Goal: Transaction & Acquisition: Book appointment/travel/reservation

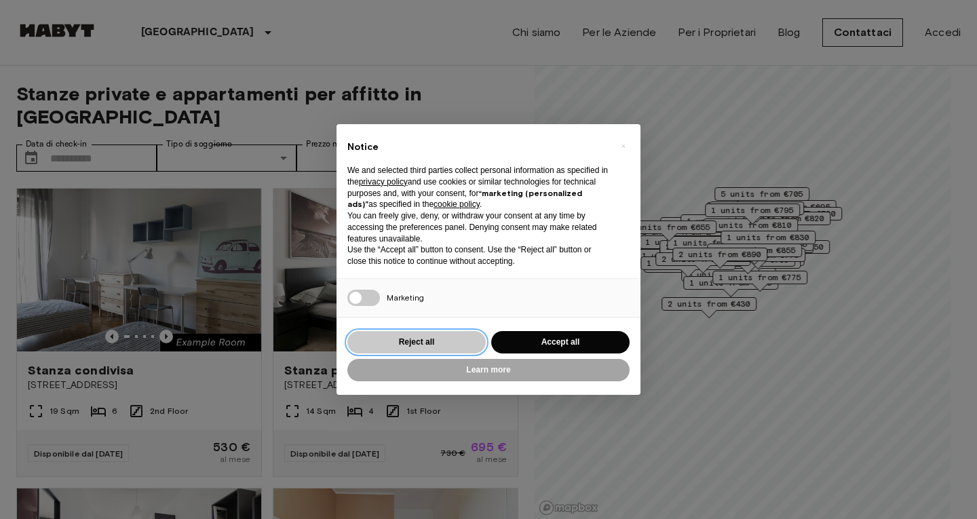
click at [404, 337] on button "Reject all" at bounding box center [416, 342] width 138 height 22
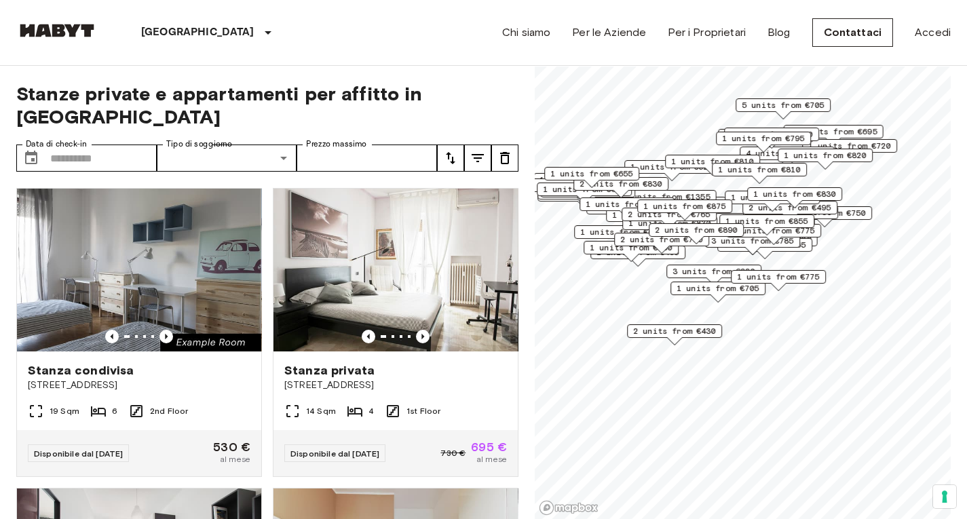
drag, startPoint x: 716, startPoint y: 231, endPoint x: 689, endPoint y: 235, distance: 27.4
click at [689, 235] on span "2 units from €890" at bounding box center [696, 230] width 83 height 12
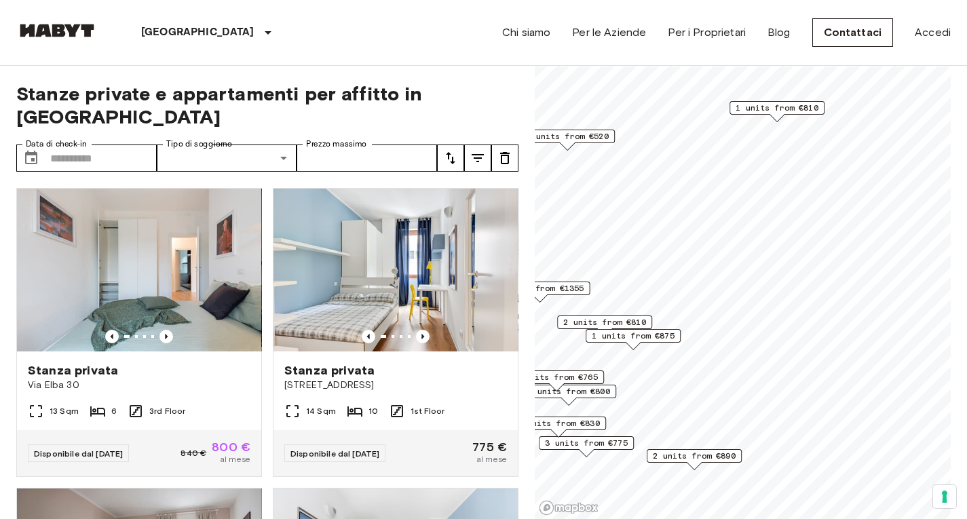
click at [627, 335] on span "1 units from €875" at bounding box center [633, 336] width 83 height 12
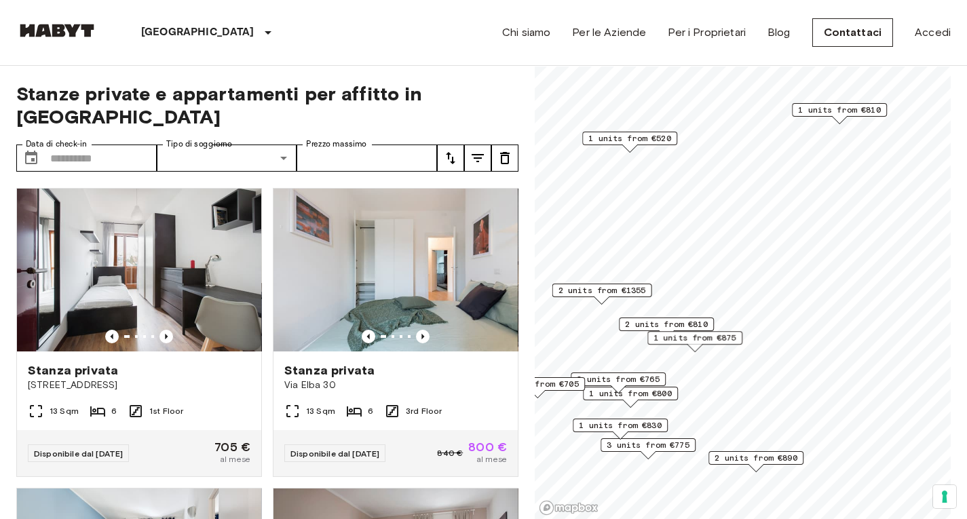
click at [646, 320] on span "2 units from €810" at bounding box center [666, 324] width 83 height 12
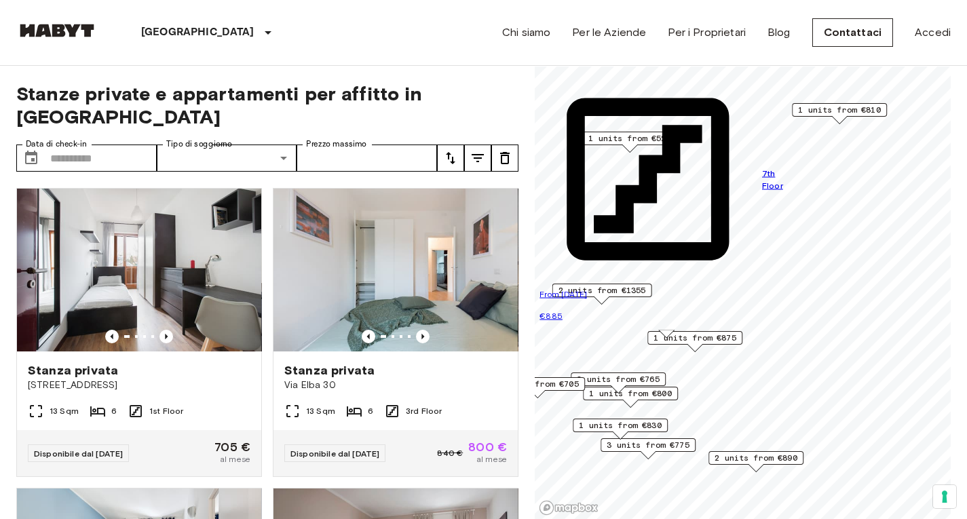
click at [698, 339] on span "1 units from €875" at bounding box center [694, 338] width 83 height 12
